Goal: Task Accomplishment & Management: Use online tool/utility

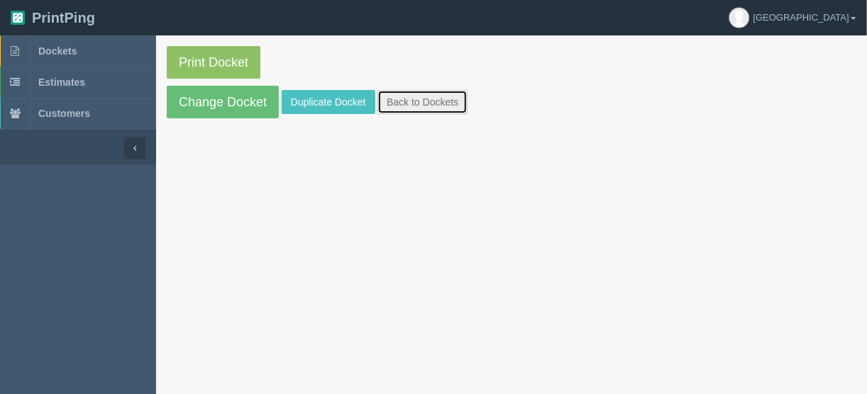
click at [431, 95] on link "Back to Dockets" at bounding box center [422, 102] width 90 height 24
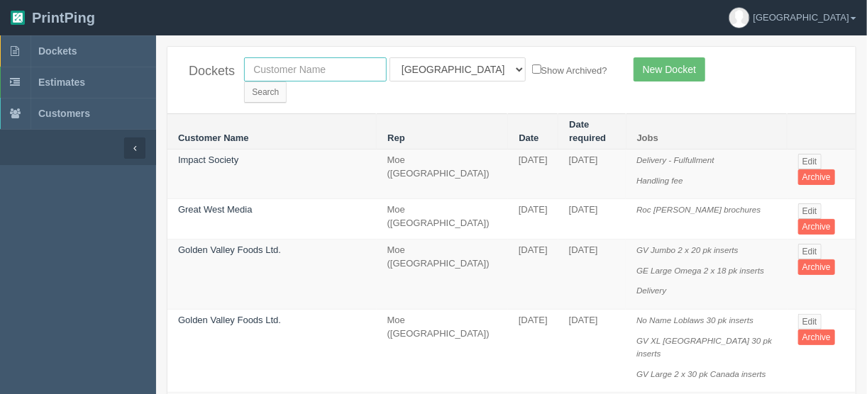
click at [359, 67] on input "text" at bounding box center [315, 69] width 143 height 24
type input "hayley"
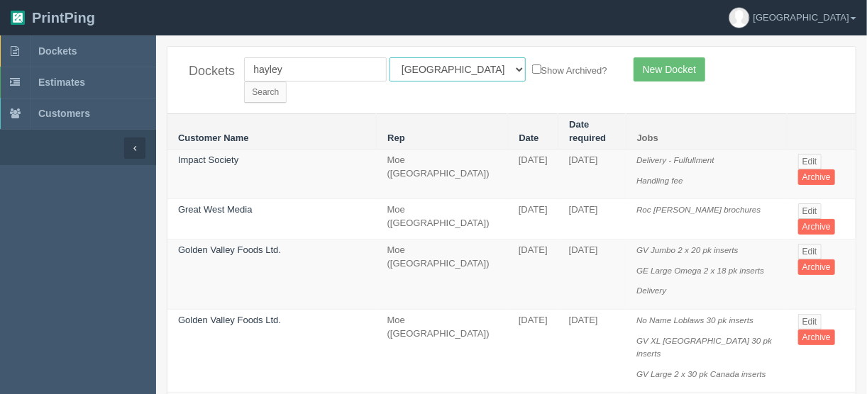
click at [451, 70] on select "All Users [PERSON_NAME] Test 1 [PERSON_NAME] [PERSON_NAME] [PERSON_NAME] France…" at bounding box center [457, 69] width 136 height 24
select select
click at [389, 57] on select "All Users [PERSON_NAME] Test 1 [PERSON_NAME] [PERSON_NAME] [PERSON_NAME] France…" at bounding box center [457, 69] width 136 height 24
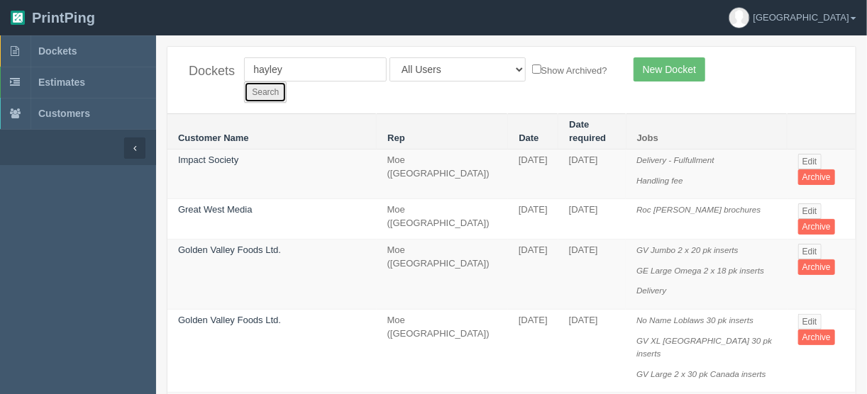
click at [287, 82] on input "Search" at bounding box center [265, 92] width 43 height 21
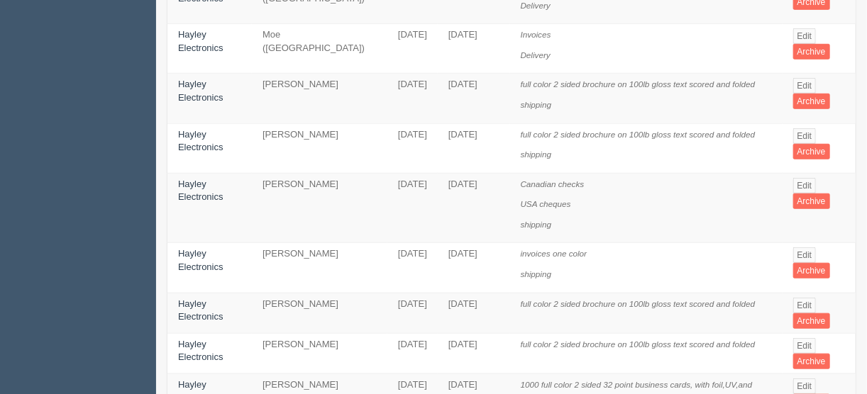
scroll to position [397, 0]
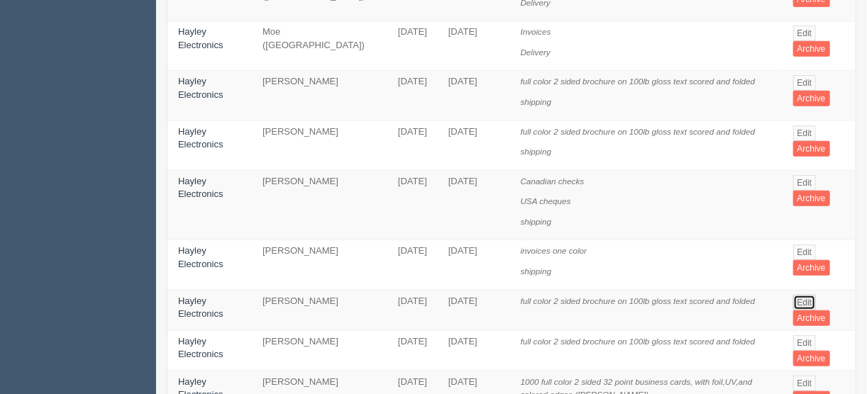
click at [804, 295] on link "Edit" at bounding box center [804, 303] width 23 height 16
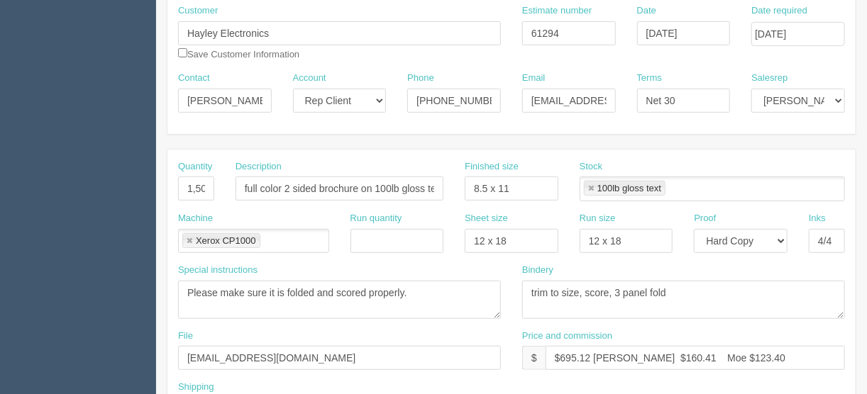
scroll to position [170, 0]
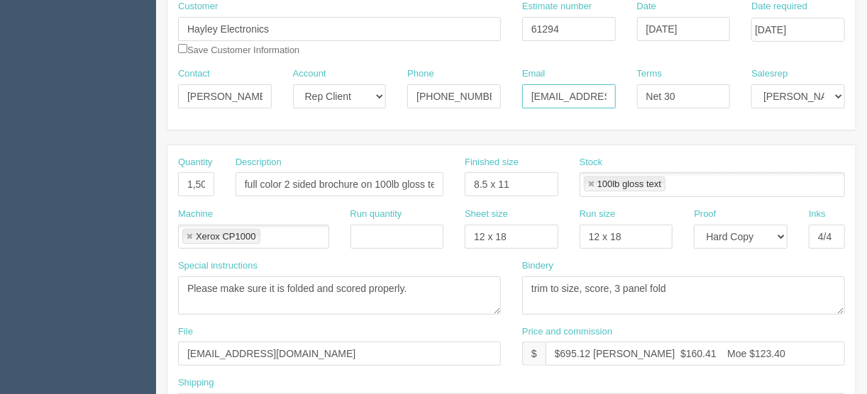
drag, startPoint x: 563, startPoint y: 94, endPoint x: 572, endPoint y: 91, distance: 9.0
click at [563, 94] on input "[EMAIL_ADDRESS][DOMAIN_NAME]" at bounding box center [569, 96] width 94 height 24
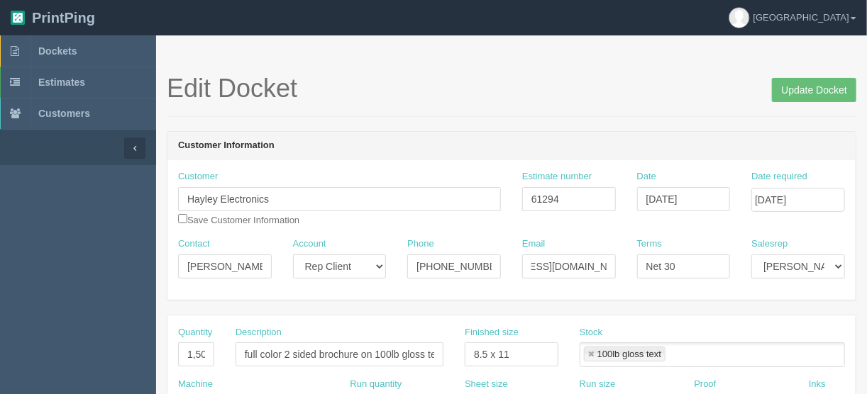
scroll to position [0, 0]
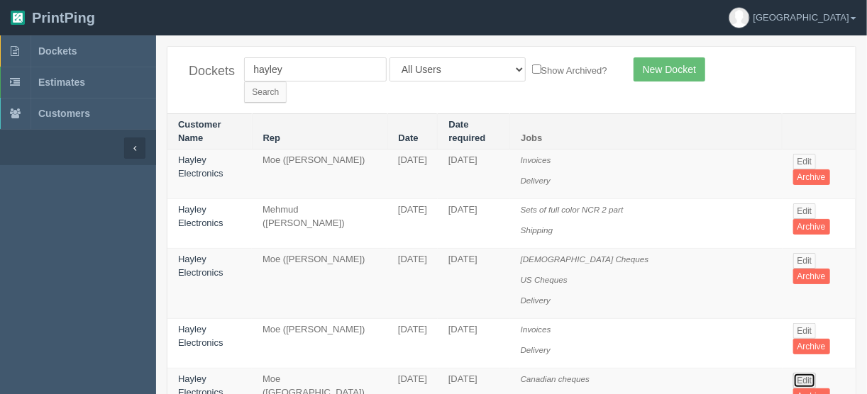
click at [807, 373] on link "Edit" at bounding box center [804, 381] width 23 height 16
click at [805, 154] on link "Edit" at bounding box center [804, 162] width 23 height 16
click at [806, 204] on link "Edit" at bounding box center [804, 212] width 23 height 16
click at [805, 154] on link "Edit" at bounding box center [804, 162] width 23 height 16
click at [809, 204] on link "Edit" at bounding box center [804, 212] width 23 height 16
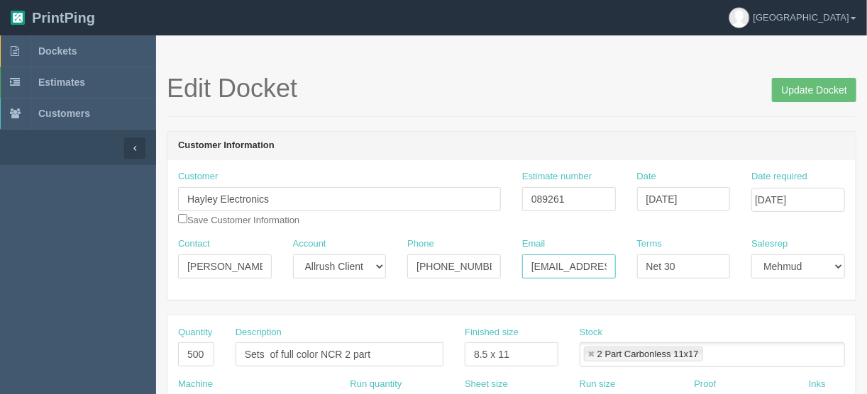
scroll to position [0, 68]
drag, startPoint x: 529, startPoint y: 265, endPoint x: 657, endPoint y: 267, distance: 127.7
click at [657, 267] on div "Contact [PERSON_NAME] Account -- Existing Client Allrush Client Rep Client Phon…" at bounding box center [511, 264] width 688 height 52
